Goal: Task Accomplishment & Management: Manage account settings

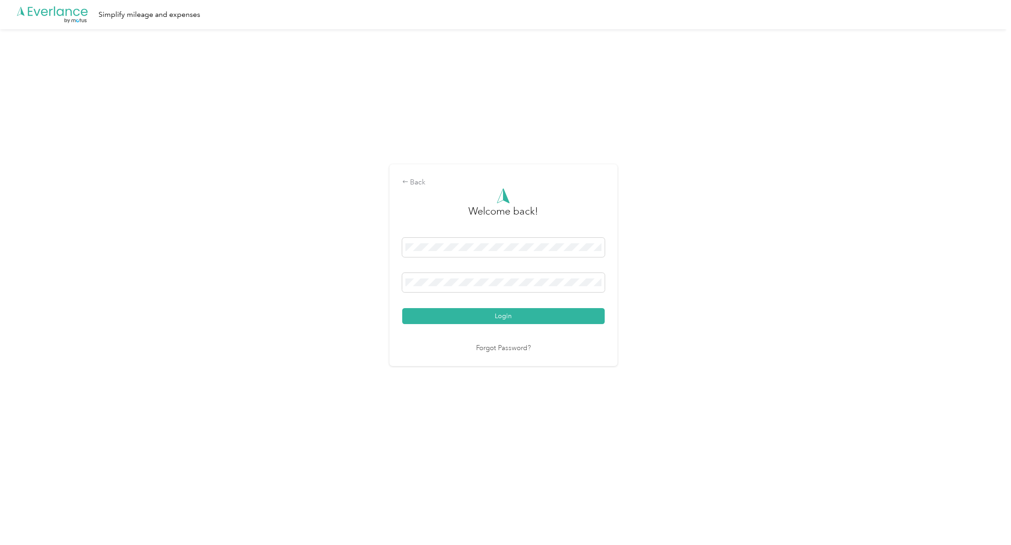
click at [465, 315] on button "Login" at bounding box center [503, 316] width 203 height 16
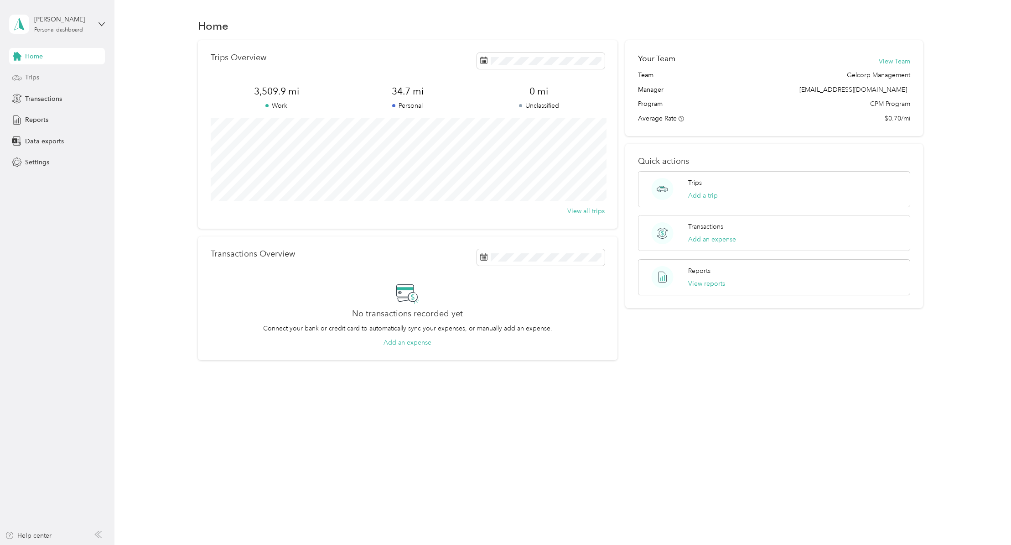
click at [25, 77] on span "Trips" at bounding box center [32, 78] width 14 height 10
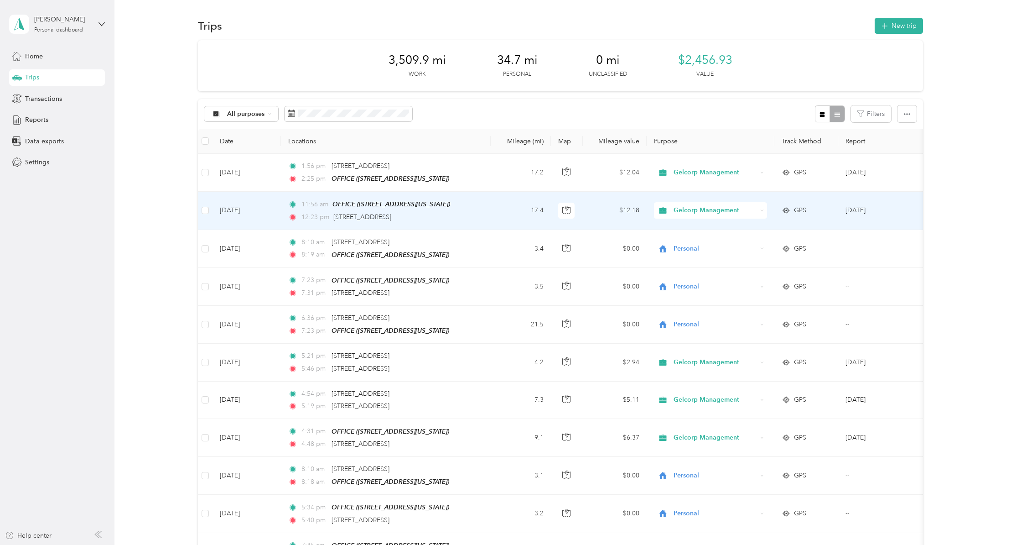
click at [200, 206] on td at bounding box center [205, 211] width 15 height 38
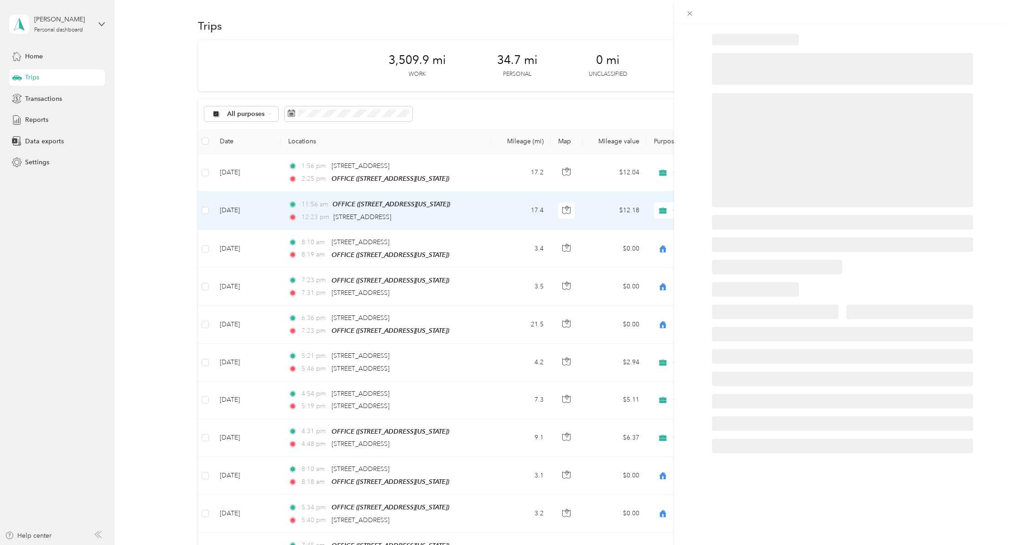
click at [205, 172] on div at bounding box center [505, 272] width 1011 height 545
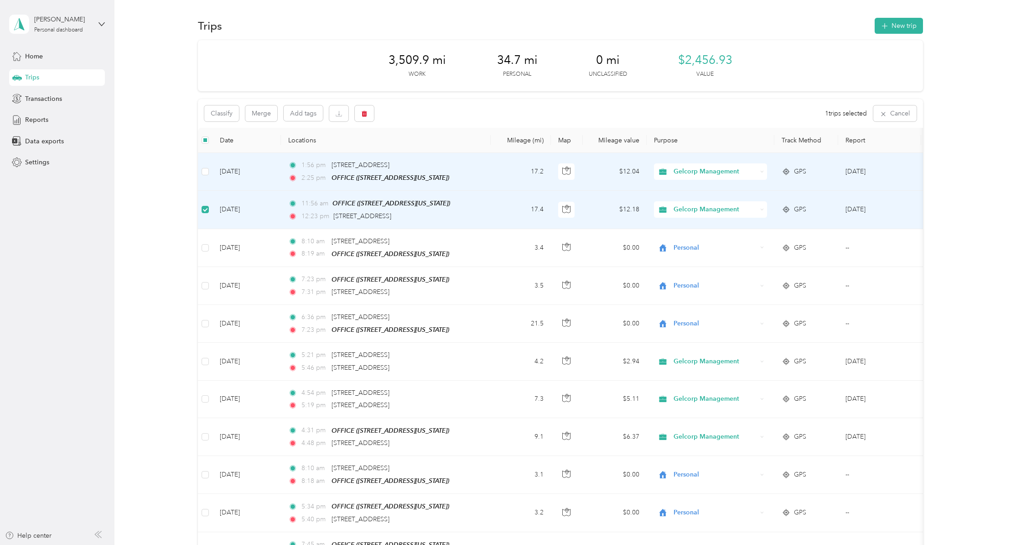
click at [201, 172] on td at bounding box center [205, 172] width 15 height 38
click at [209, 172] on td at bounding box center [205, 172] width 15 height 38
click at [269, 114] on button "Merge" at bounding box center [261, 113] width 32 height 16
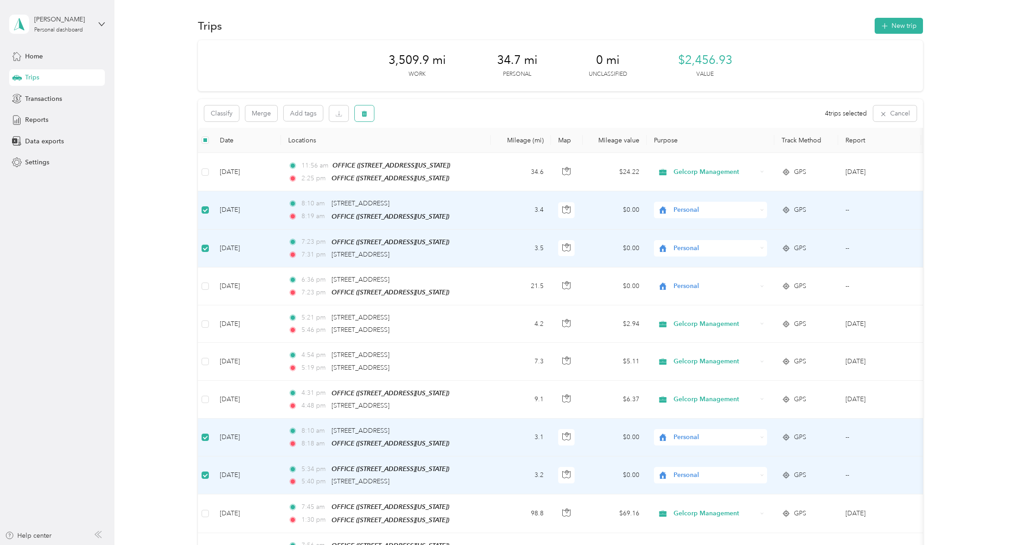
click at [371, 114] on button "button" at bounding box center [364, 113] width 19 height 16
click at [437, 153] on button "Yes" at bounding box center [433, 151] width 18 height 15
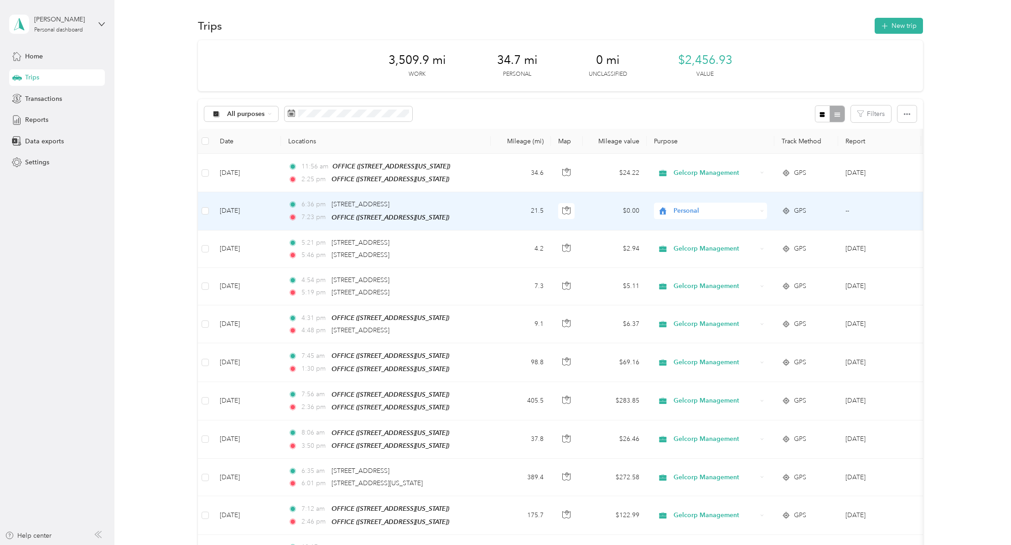
click at [686, 210] on span "Personal" at bounding box center [715, 211] width 83 height 10
click at [705, 223] on span "Gelcorp Management" at bounding box center [719, 228] width 84 height 10
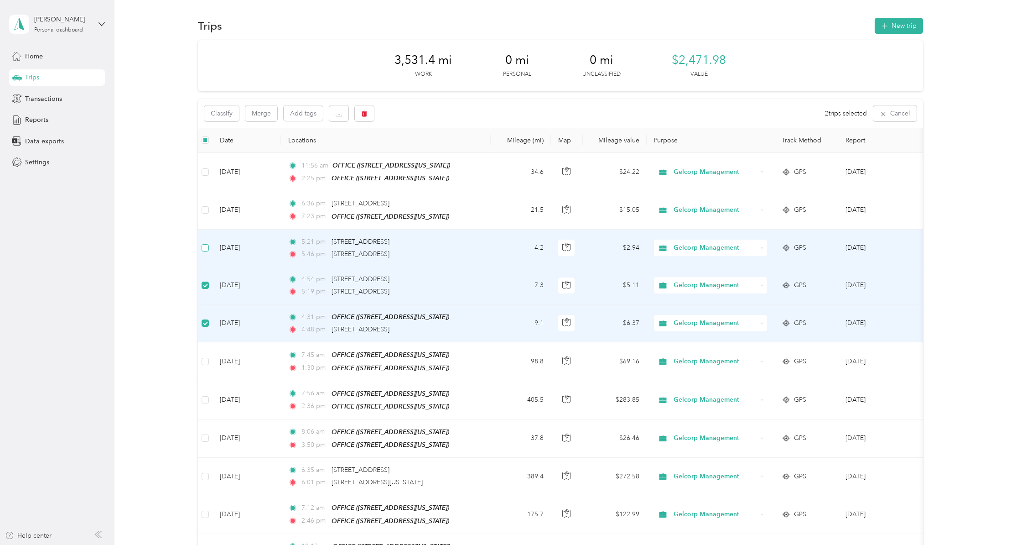
click at [208, 251] on label at bounding box center [205, 248] width 7 height 10
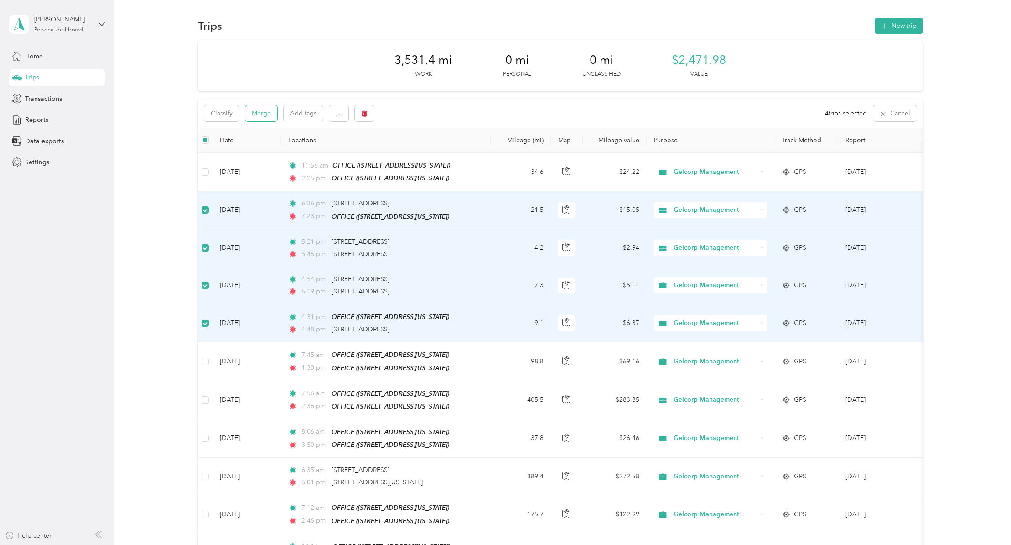
click at [261, 116] on button "Merge" at bounding box center [261, 113] width 32 height 16
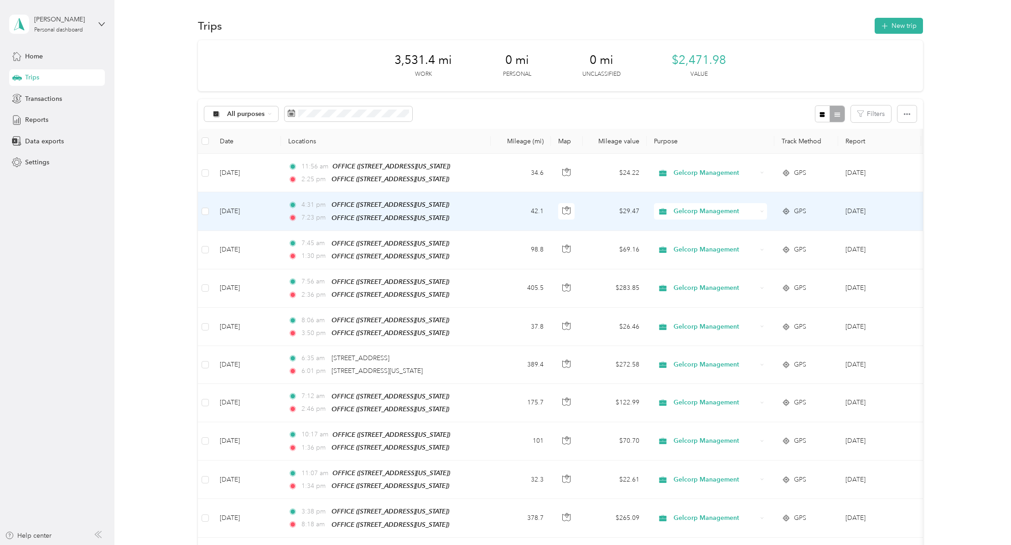
click at [502, 214] on td "42.1" at bounding box center [521, 211] width 60 height 38
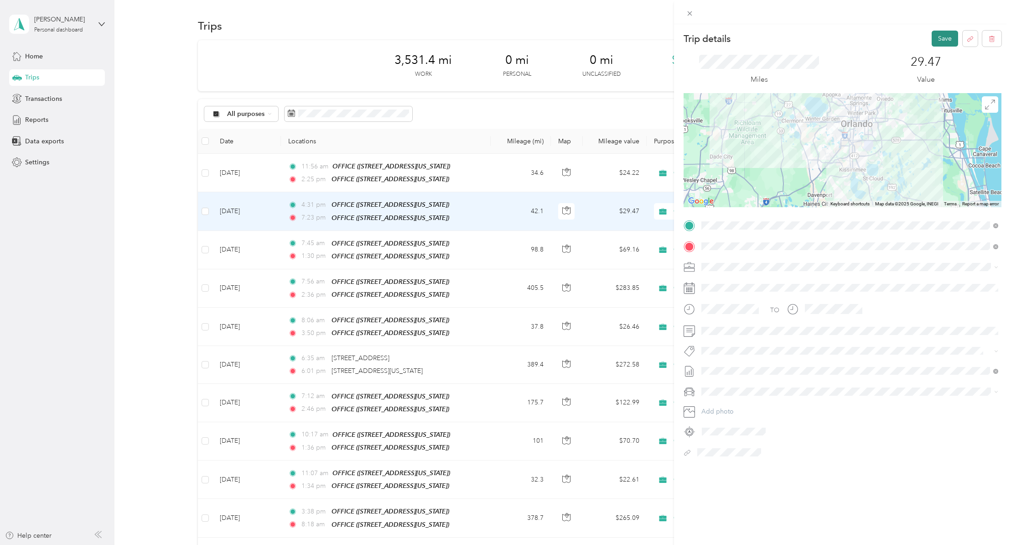
click at [942, 41] on button "Save" at bounding box center [945, 39] width 26 height 16
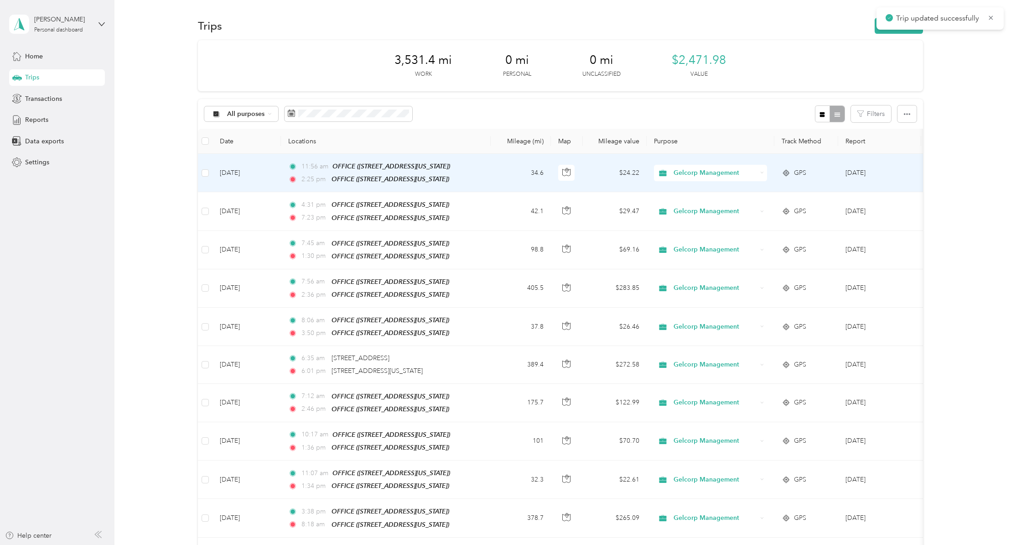
click at [508, 174] on td "34.6" at bounding box center [521, 173] width 60 height 38
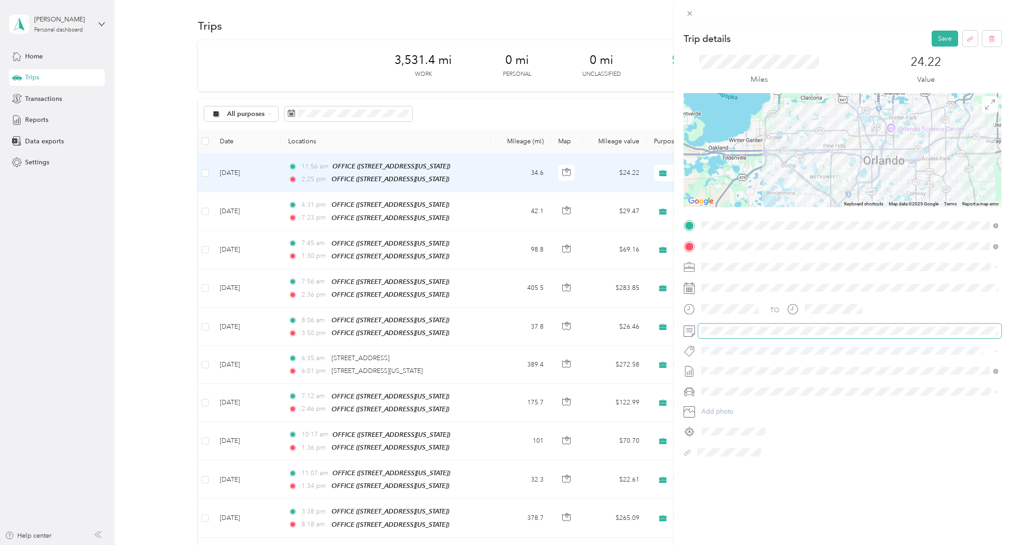
scroll to position [0, 17]
click at [954, 40] on button "Save" at bounding box center [945, 39] width 26 height 16
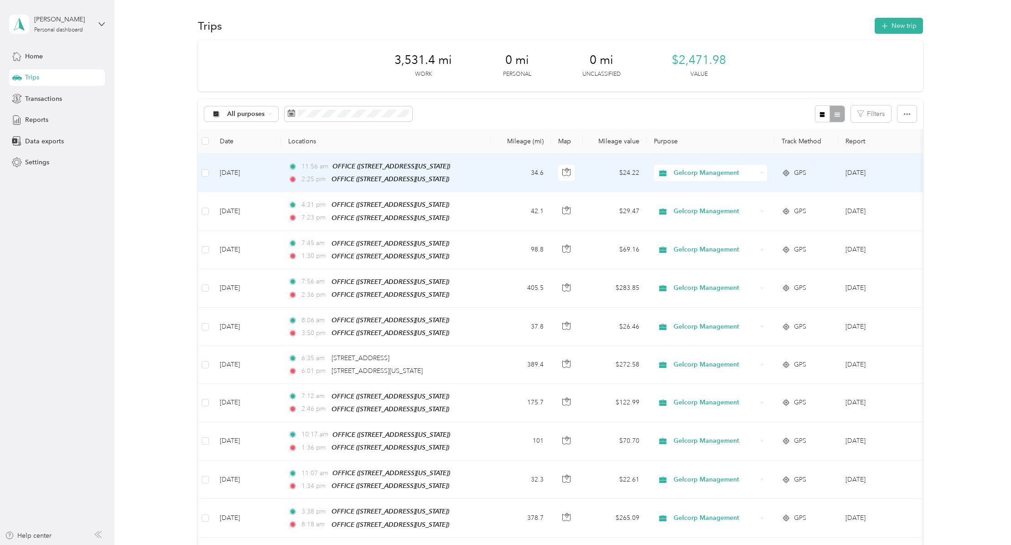
click at [488, 177] on td "11:56 am OFFICE ([STREET_ADDRESS][US_STATE]) 2:25 pm OFFICE ([STREET_ADDRESS][U…" at bounding box center [386, 173] width 210 height 38
